Goal: Information Seeking & Learning: Learn about a topic

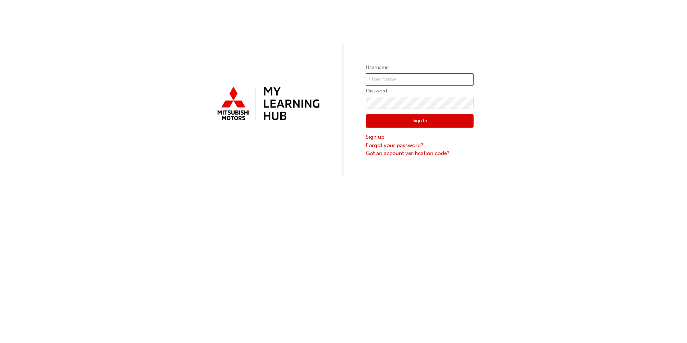
type input "0005837098"
click at [426, 123] on button "Sign In" at bounding box center [420, 121] width 108 height 14
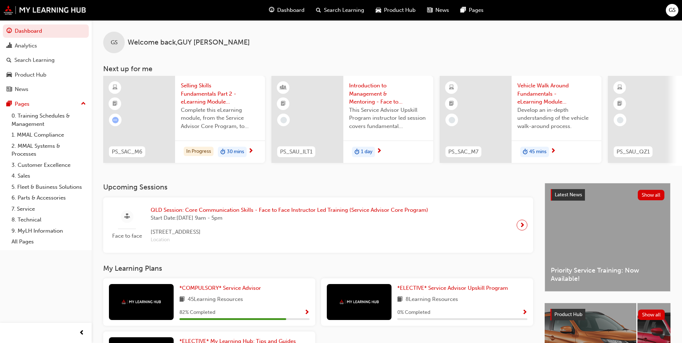
drag, startPoint x: 312, startPoint y: 33, endPoint x: 298, endPoint y: 35, distance: 14.1
click at [312, 33] on div "GS Welcome back , [PERSON_NAME]" at bounding box center [387, 36] width 590 height 33
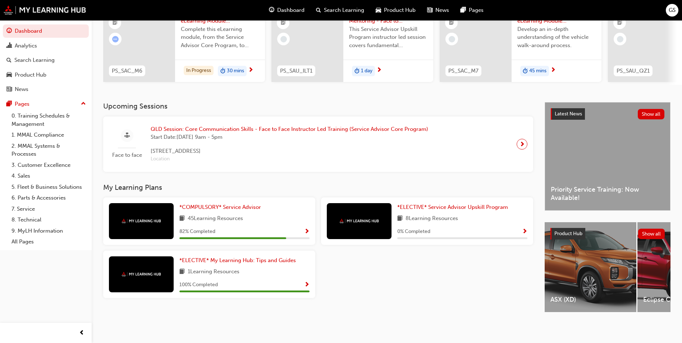
scroll to position [87, 0]
click at [283, 220] on div "*COMPULSORY* Service Advisor 45 Learning Resources 82 % Completed" at bounding box center [244, 221] width 130 height 36
click at [305, 229] on span "Show Progress" at bounding box center [306, 232] width 5 height 6
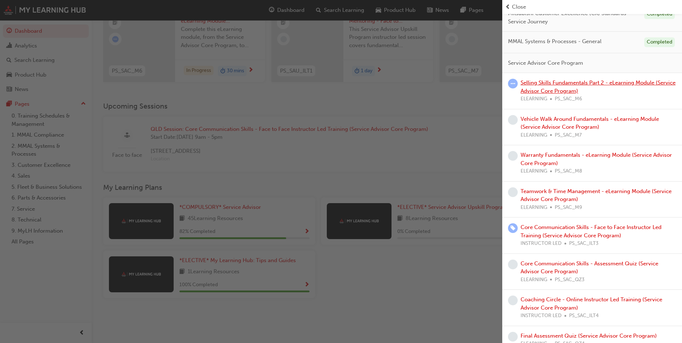
scroll to position [0, 0]
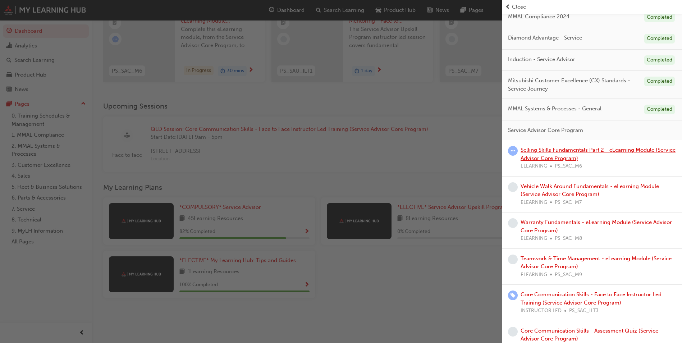
click at [585, 147] on link "Selling Skills Fundamentals Part 2 - eLearning Module (Service Advisor Core Pro…" at bounding box center [598, 154] width 155 height 15
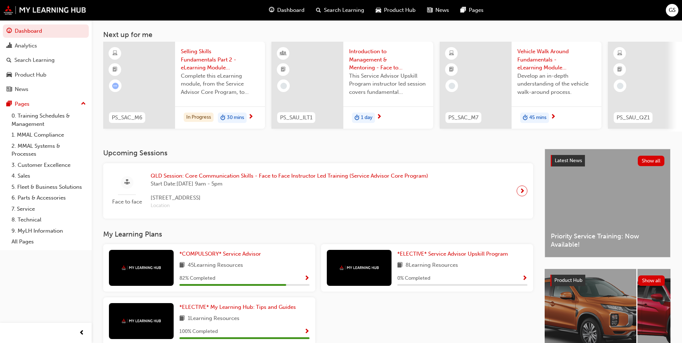
click at [276, 268] on div "*COMPULSORY* Service Advisor 45 Learning Resources 82 % Completed" at bounding box center [244, 268] width 130 height 36
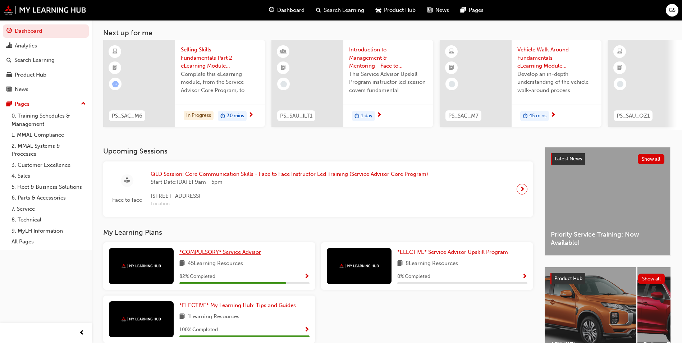
click at [234, 252] on span "*COMPULSORY* Service Advisor" at bounding box center [220, 252] width 82 height 6
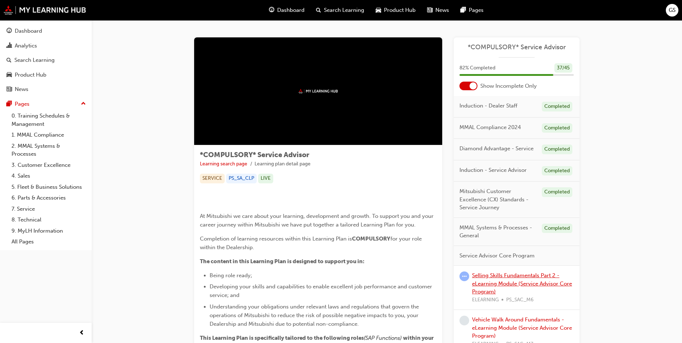
click at [505, 285] on link "Selling Skills Fundamentals Part 2 - eLearning Module (Service Advisor Core Pro…" at bounding box center [522, 283] width 100 height 23
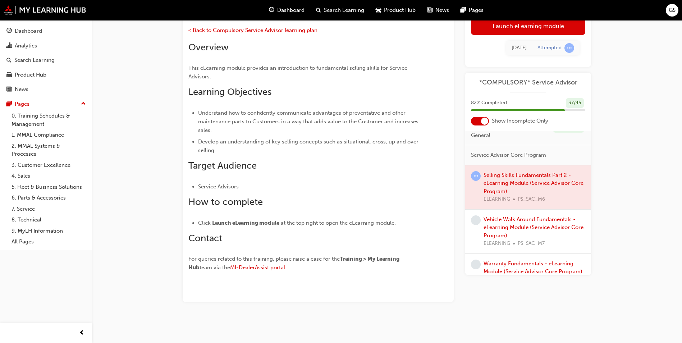
scroll to position [139, 0]
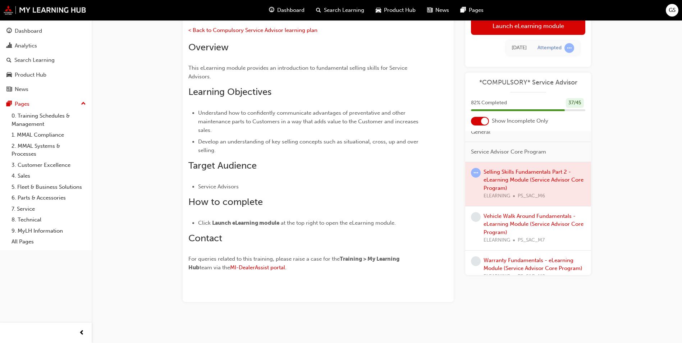
click at [525, 177] on div at bounding box center [528, 184] width 126 height 44
click at [527, 182] on div at bounding box center [528, 184] width 126 height 44
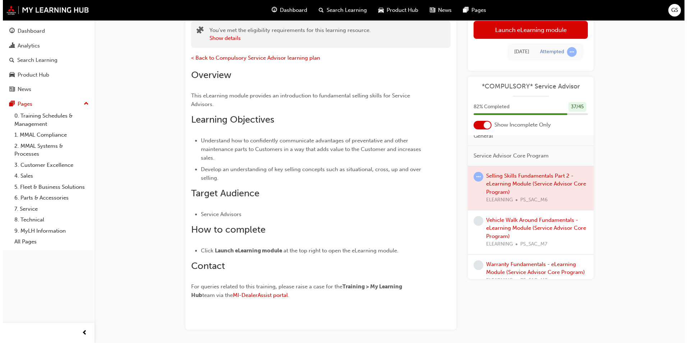
scroll to position [0, 0]
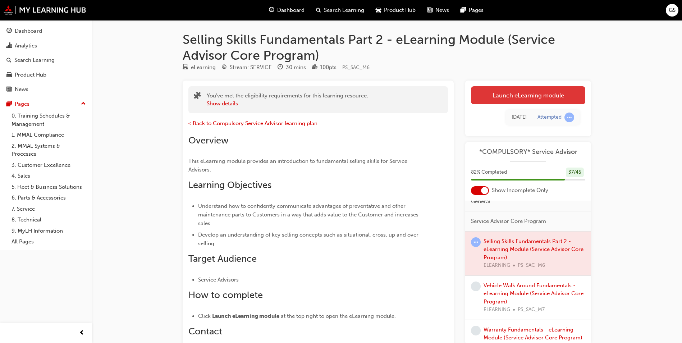
click at [516, 101] on link "Launch eLearning module" at bounding box center [528, 95] width 114 height 18
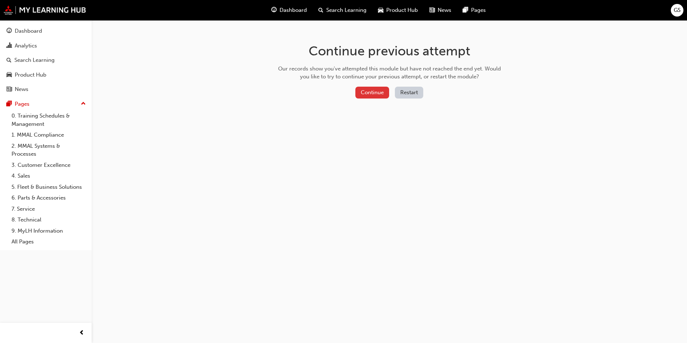
click at [373, 91] on button "Continue" at bounding box center [373, 93] width 34 height 12
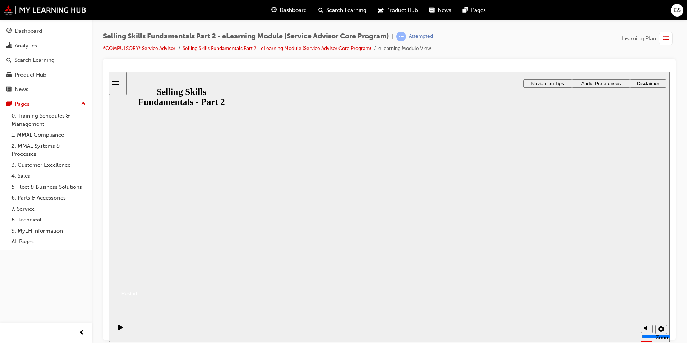
click at [137, 280] on button "Resume" at bounding box center [123, 284] width 28 height 9
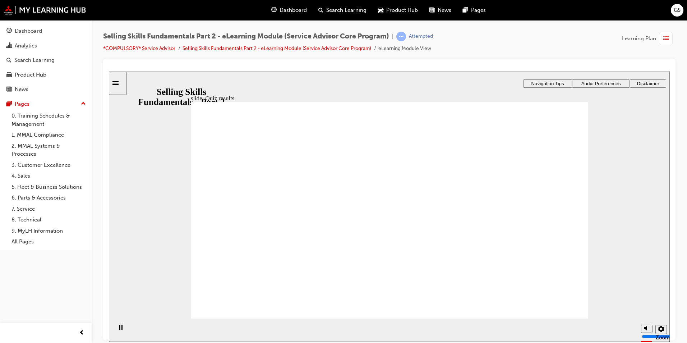
checkbox input "true"
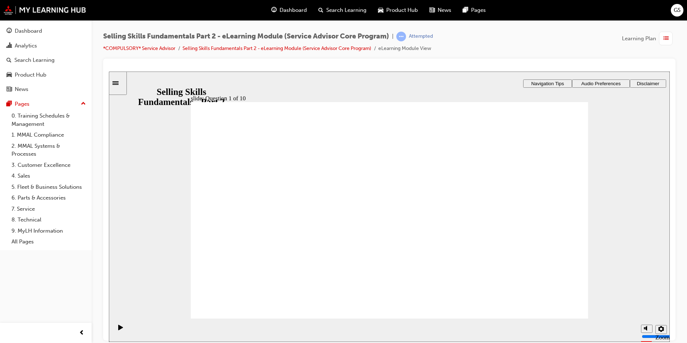
checkbox input "true"
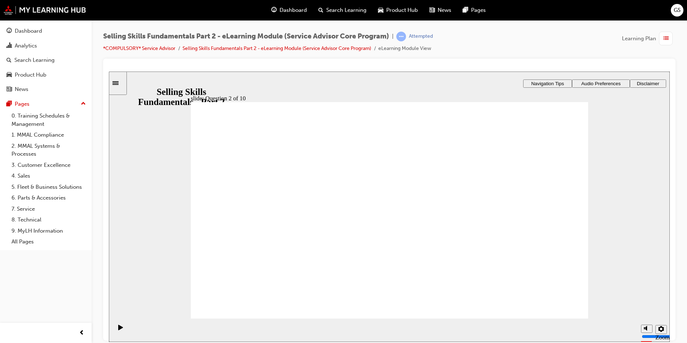
radio input "true"
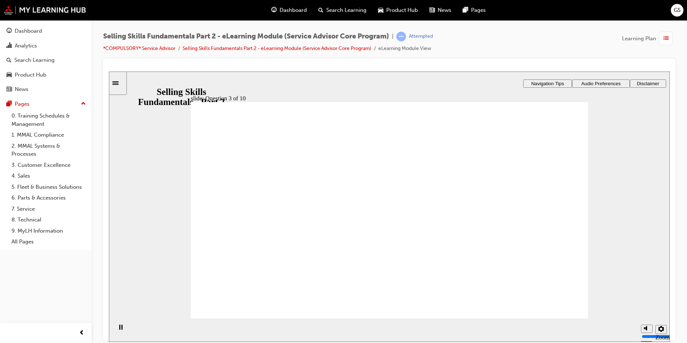
checkbox input "true"
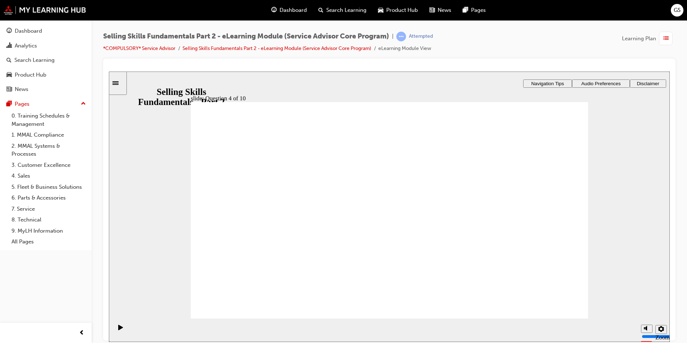
checkbox input "true"
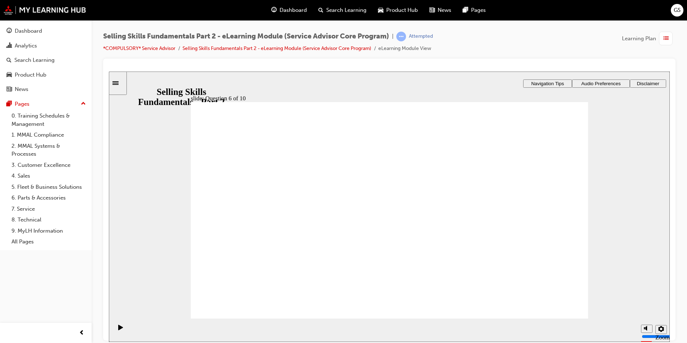
radio input "true"
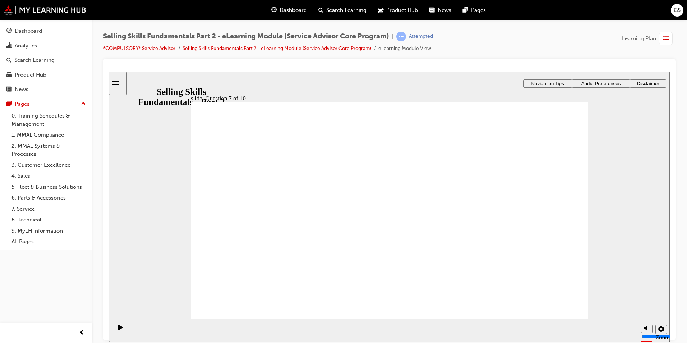
radio input "true"
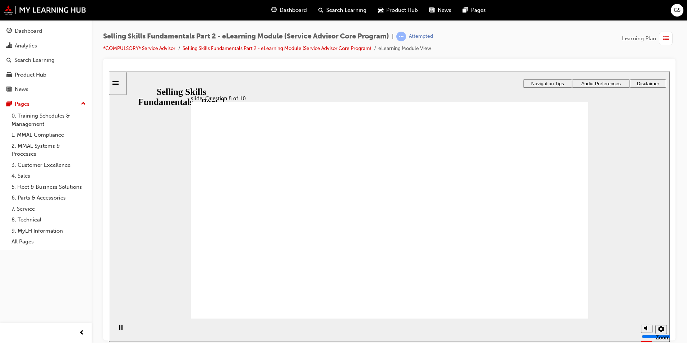
drag, startPoint x: 503, startPoint y: 319, endPoint x: 504, endPoint y: 311, distance: 7.6
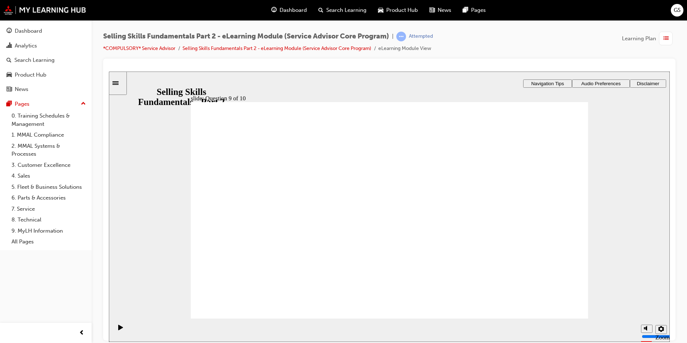
radio input "true"
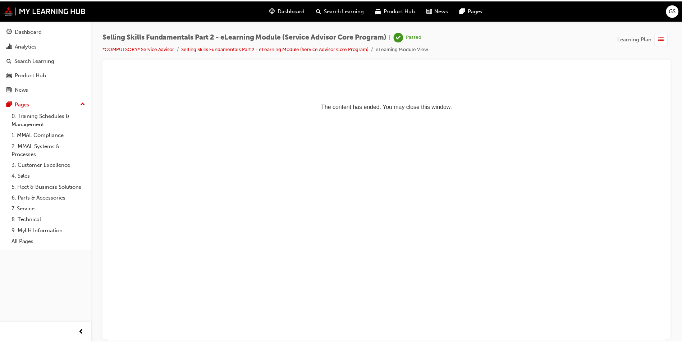
scroll to position [0, 0]
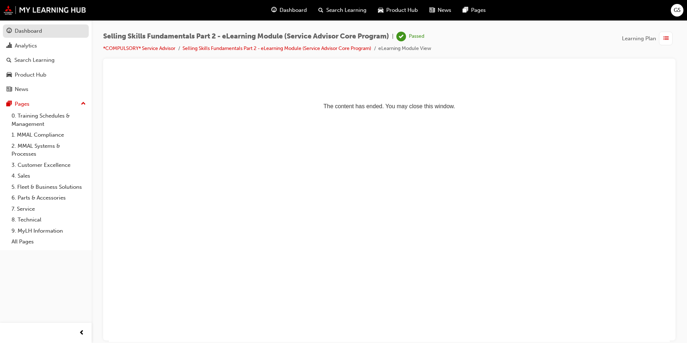
click at [37, 32] on div "Dashboard" at bounding box center [28, 31] width 27 height 8
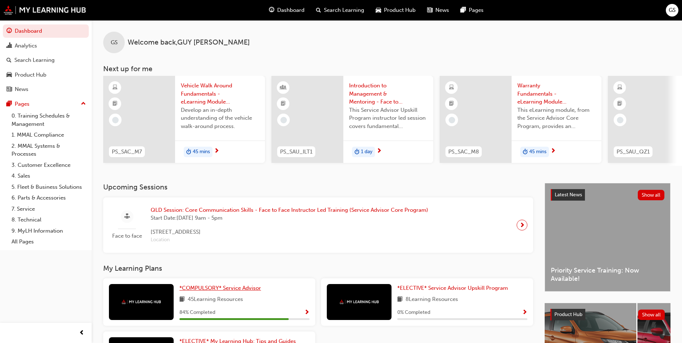
click at [240, 291] on span "*COMPULSORY* Service Advisor" at bounding box center [220, 288] width 82 height 6
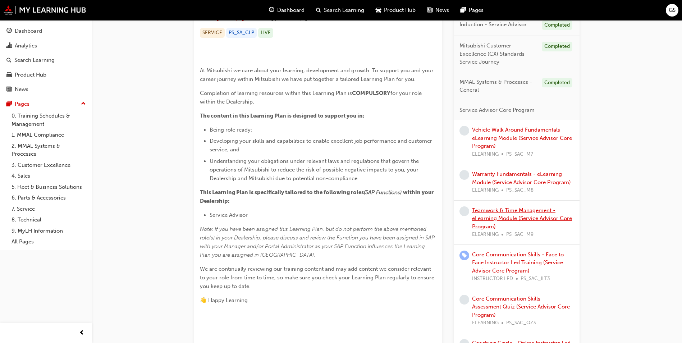
scroll to position [144, 0]
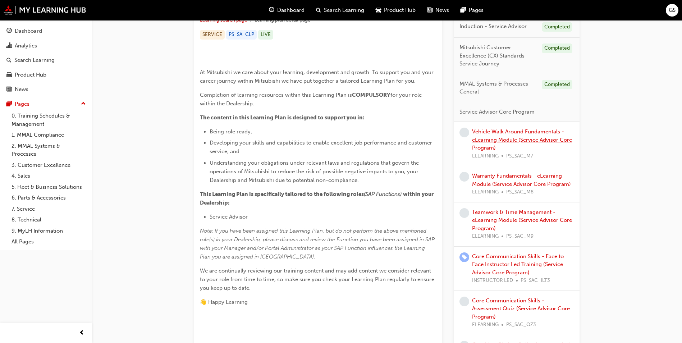
click at [499, 151] on link "Vehicle Walk Around Fundamentals - eLearning Module (Service Advisor Core Progr…" at bounding box center [522, 139] width 100 height 23
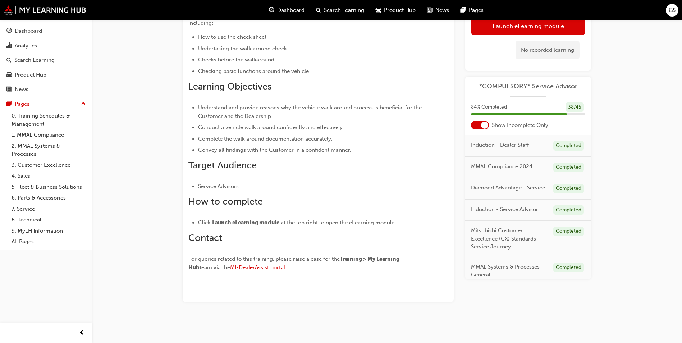
scroll to position [144, 0]
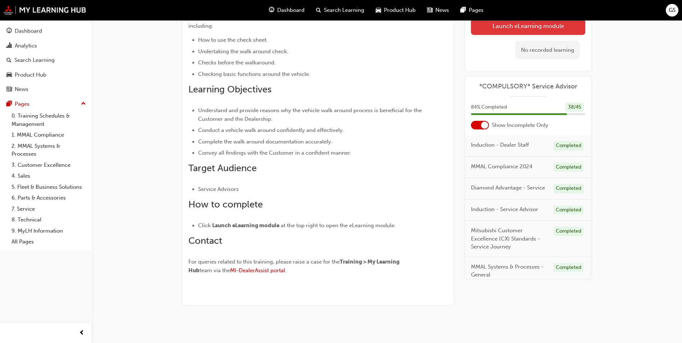
click at [513, 27] on link "Launch eLearning module" at bounding box center [528, 26] width 114 height 18
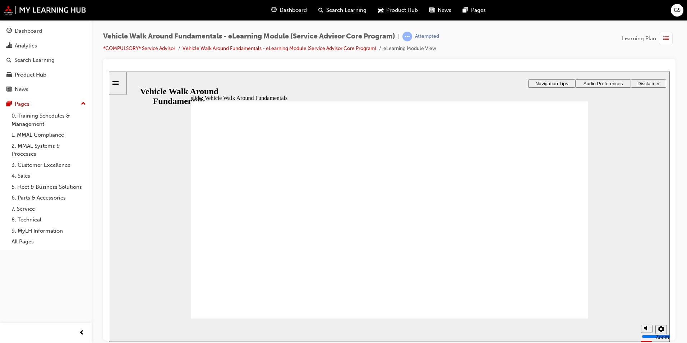
drag, startPoint x: 553, startPoint y: 307, endPoint x: 552, endPoint y: 303, distance: 5.0
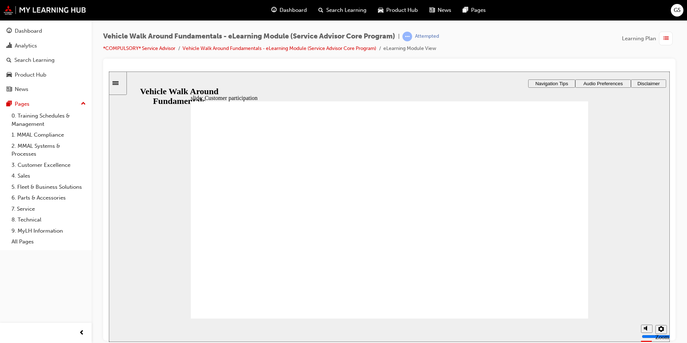
click at [521, 44] on div "Vehicle Walk Around Fundamentals - eLearning Module (Service Advisor Core Progr…" at bounding box center [389, 45] width 573 height 27
